Goal: Find specific page/section: Find specific page/section

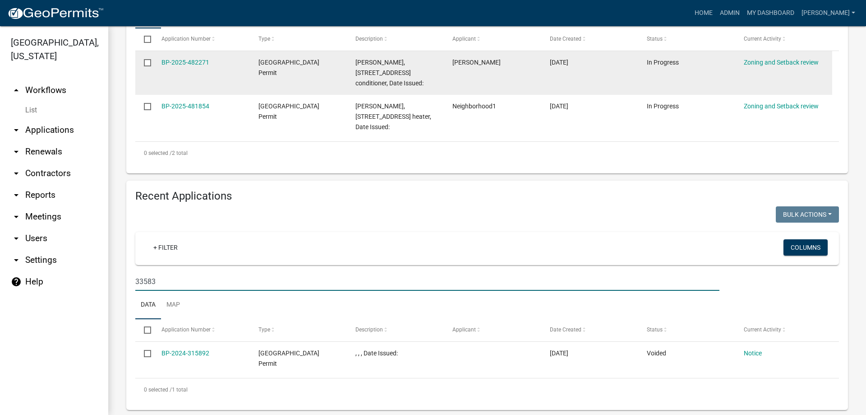
scroll to position [261, 0]
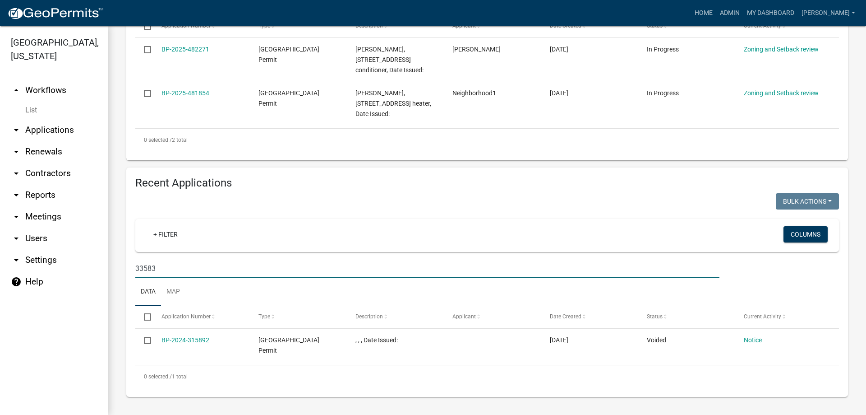
drag, startPoint x: 170, startPoint y: 270, endPoint x: 149, endPoint y: 272, distance: 20.8
click at [149, 272] on input "33583" at bounding box center [427, 268] width 584 height 18
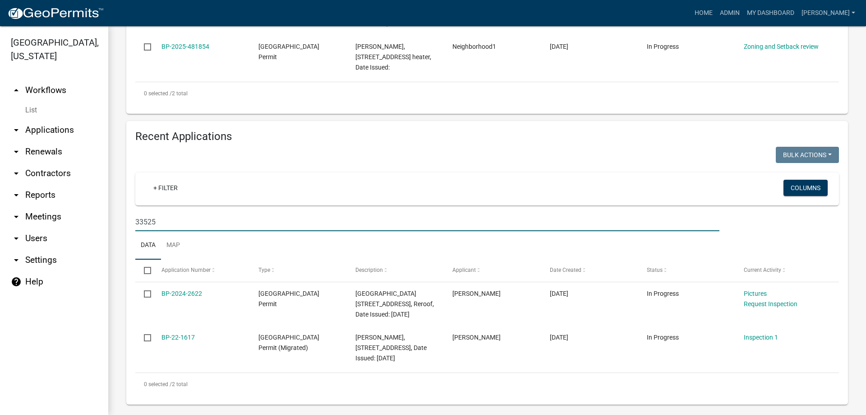
scroll to position [325, 0]
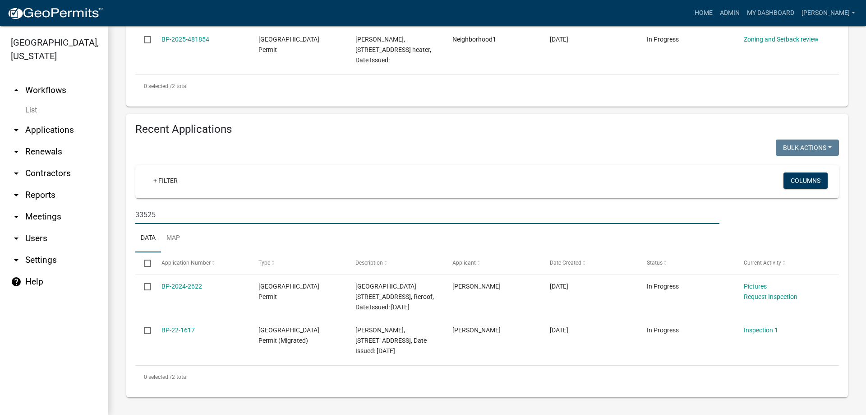
drag, startPoint x: 158, startPoint y: 200, endPoint x: 113, endPoint y: 185, distance: 47.5
click at [126, 196] on div "Recent Applications Bulk Actions Void Expire Lock Withdraw + Filter Columns 335…" at bounding box center [487, 255] width 735 height 283
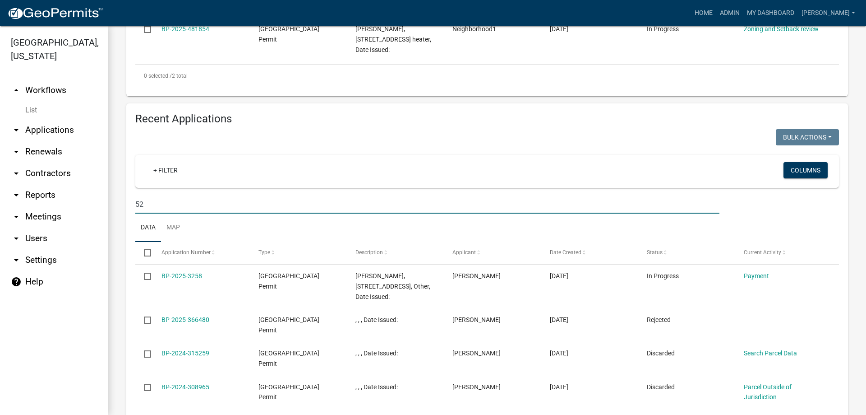
type input "5"
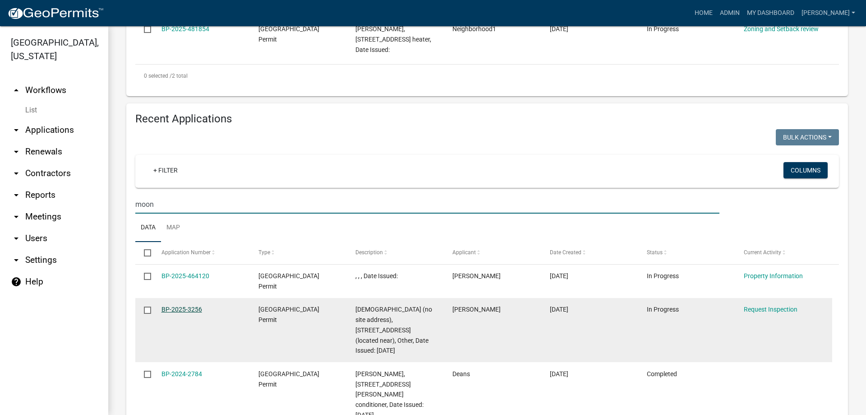
type input "moon"
click at [194, 309] on link "BP-2025-3256" at bounding box center [182, 308] width 41 height 7
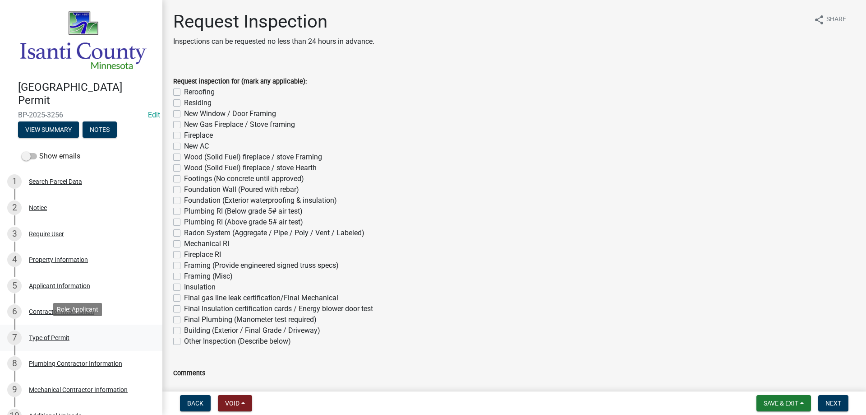
click at [57, 335] on div "Type of Permit" at bounding box center [49, 337] width 41 height 6
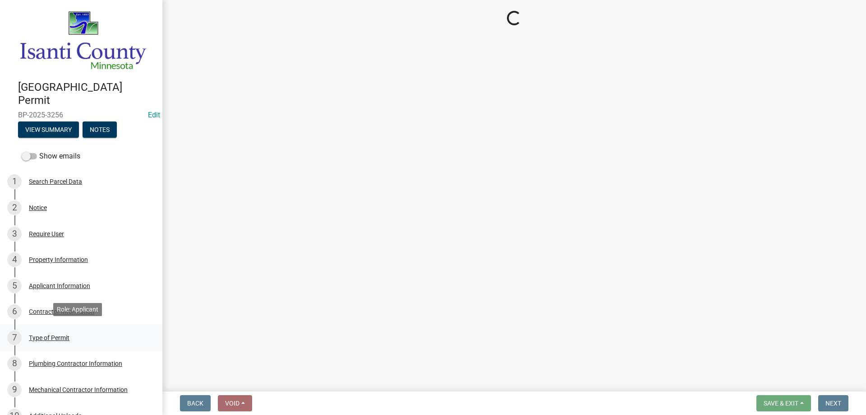
select select "a2e0cf26-a662-487f-b53c-7de0a5570618"
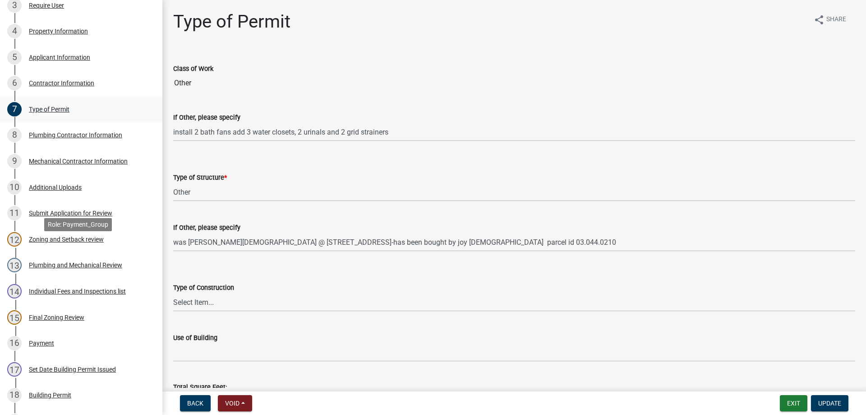
scroll to position [271, 0]
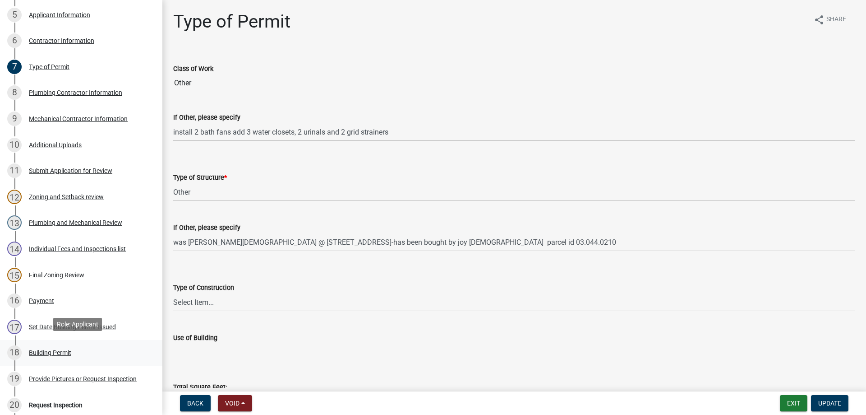
click at [52, 349] on div "Building Permit" at bounding box center [50, 352] width 42 height 6
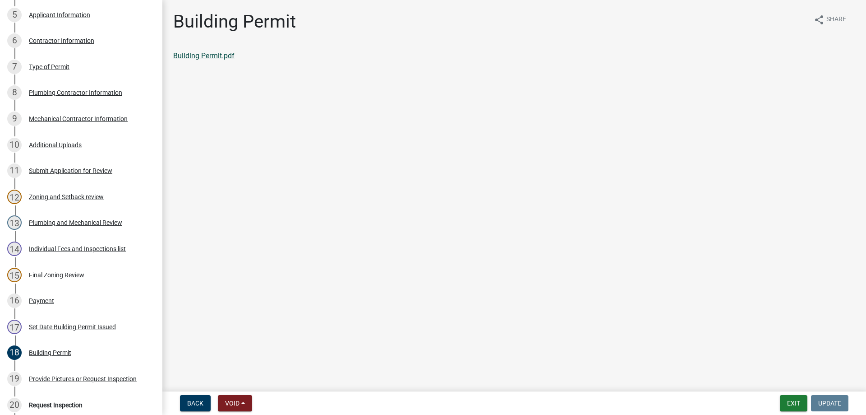
click at [223, 56] on link "Building Permit.pdf" at bounding box center [203, 55] width 61 height 9
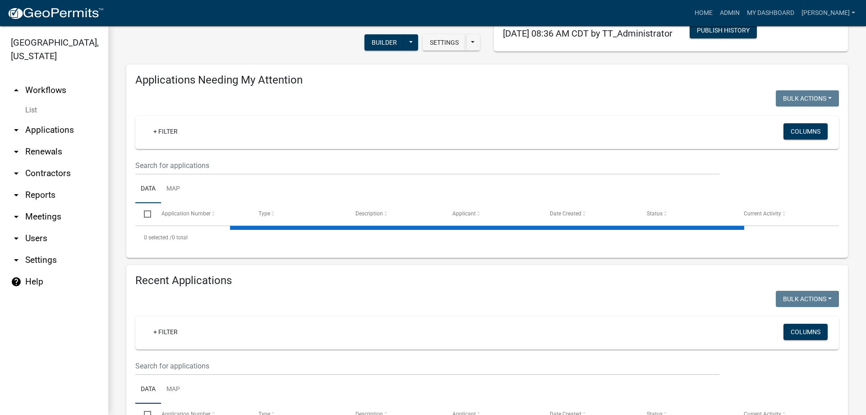
scroll to position [135, 0]
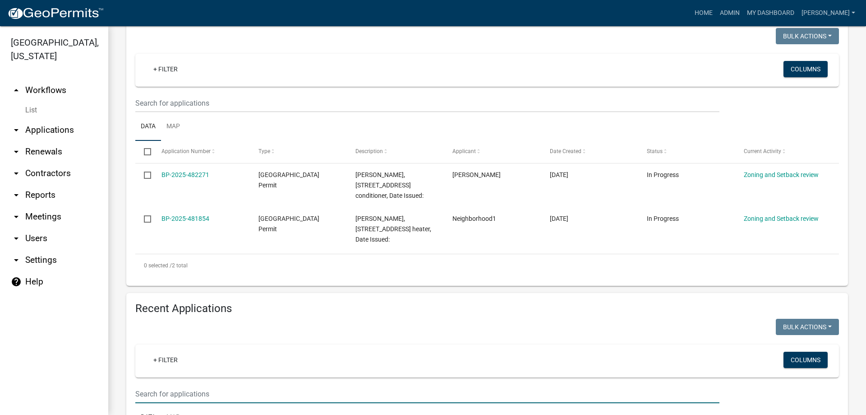
click at [151, 391] on input "text" at bounding box center [427, 393] width 584 height 18
type input "27812"
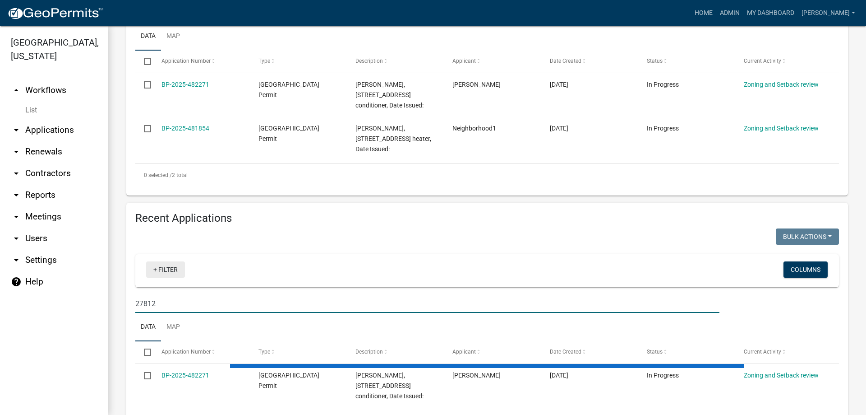
scroll to position [281, 0]
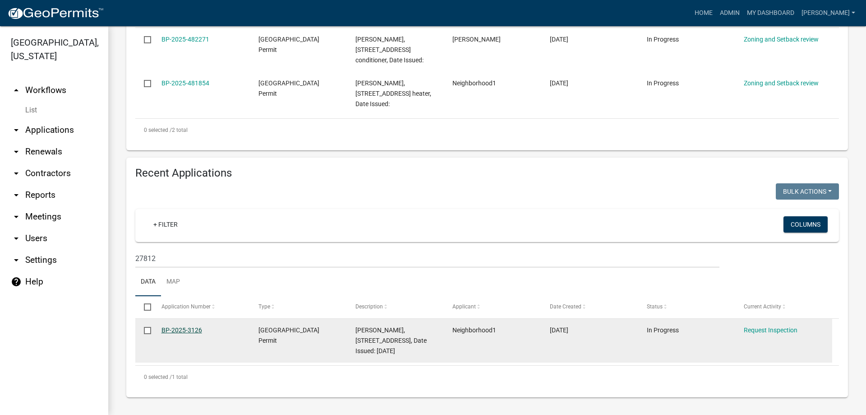
click at [170, 326] on link "BP-2025-3126" at bounding box center [182, 329] width 41 height 7
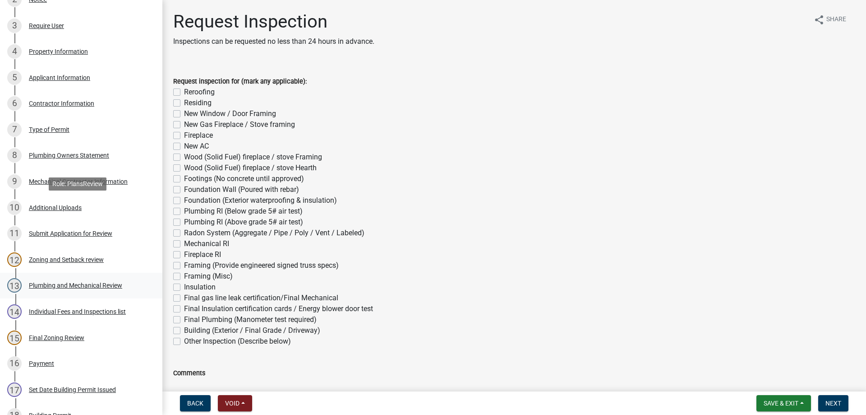
scroll to position [316, 0]
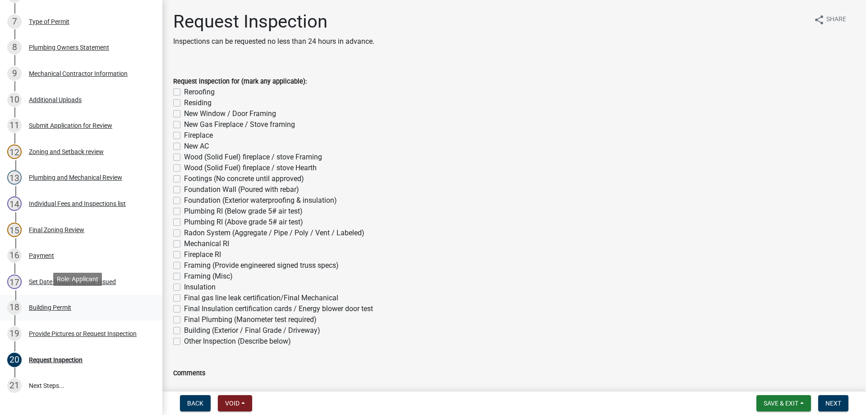
click at [51, 304] on div "Building Permit" at bounding box center [50, 307] width 42 height 6
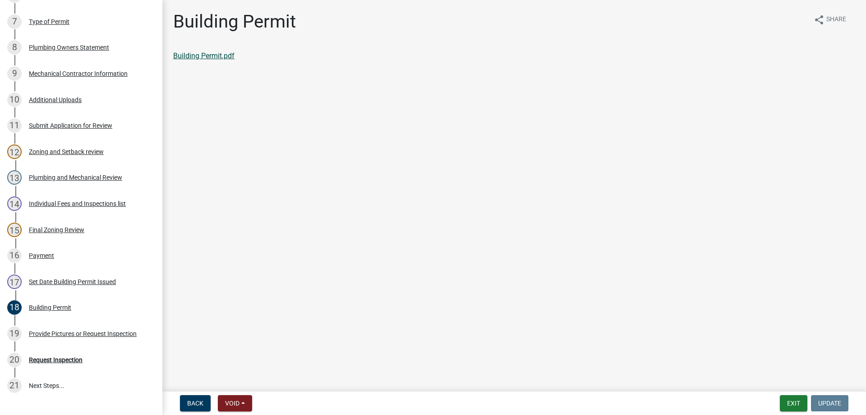
click at [190, 57] on link "Building Permit.pdf" at bounding box center [203, 55] width 61 height 9
